Goal: Task Accomplishment & Management: Manage account settings

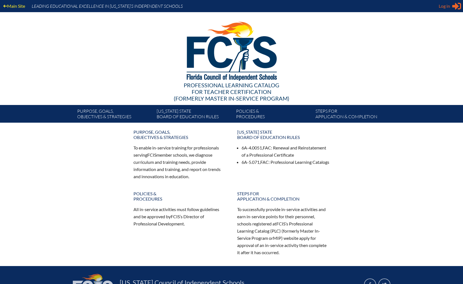
click at [446, 8] on span "Log in" at bounding box center [444, 6] width 11 height 7
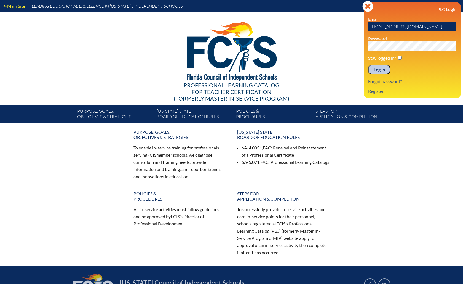
type input "[EMAIL_ADDRESS][DOMAIN_NAME]"
click at [383, 70] on input "Log in" at bounding box center [380, 69] width 22 height 9
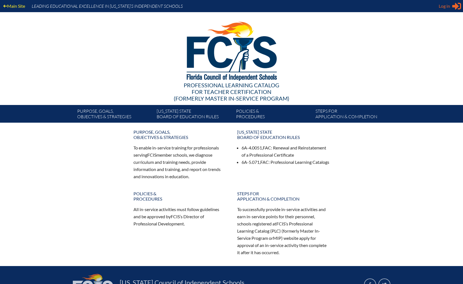
click at [446, 5] on span "Log in" at bounding box center [444, 6] width 11 height 7
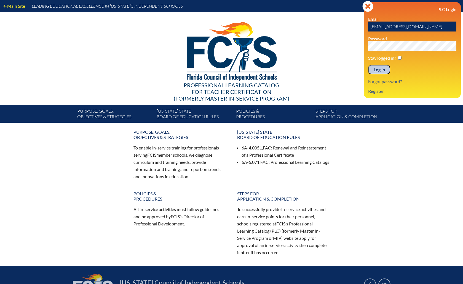
type input "mfriedman@keystoneprep.org"
click at [383, 69] on input "Log in" at bounding box center [380, 69] width 22 height 9
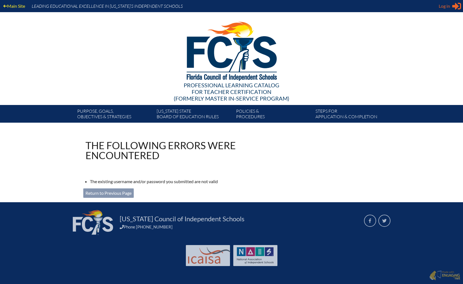
click at [448, 4] on span "Log in" at bounding box center [444, 6] width 11 height 7
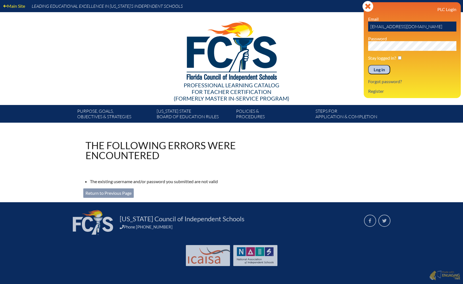
type input "[EMAIL_ADDRESS][DOMAIN_NAME]"
click at [386, 69] on input "Log in" at bounding box center [380, 69] width 22 height 9
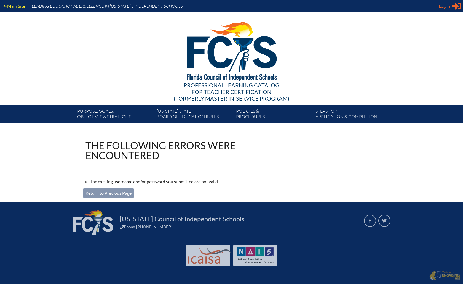
click at [446, 7] on span "Log in" at bounding box center [444, 6] width 11 height 7
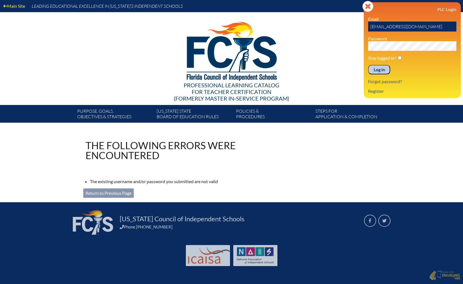
type input "[EMAIL_ADDRESS][DOMAIN_NAME]"
click at [384, 71] on input "Log in" at bounding box center [380, 69] width 22 height 9
